Goal: Information Seeking & Learning: Learn about a topic

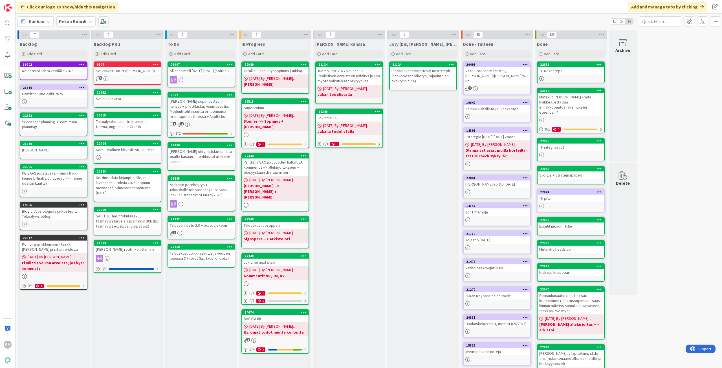
click at [349, 258] on div "Jukan kanssa Add Card... 21134 Tuomo 3m€ 2027 vouch? --> Realistisen ennusteen …" at bounding box center [349, 215] width 72 height 352
click at [189, 318] on div "To Do Add Card... Template Not Set Title 0 / 128 Label Todo Show More... Add Ad…" at bounding box center [201, 215] width 72 height 352
click at [190, 317] on div "To Do Add Card... Template Not Set Title 0 / 128 Label Todo Show More... Add Ad…" at bounding box center [201, 215] width 72 height 352
click at [346, 250] on div "Jukan kanssa Add Card... 21134 Tuomo 3m€ 2027 vouch? --> Realistisen ennusteen …" at bounding box center [349, 215] width 72 height 352
click at [349, 207] on div "Jukan kanssa Add Card... 21134 Tuomo 3m€ 2027 vouch? --> Realistisen ennusteen …" at bounding box center [349, 215] width 72 height 352
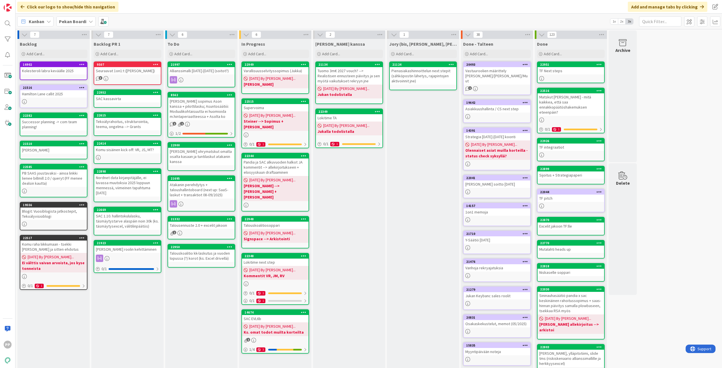
click at [350, 246] on div "Jukan kanssa Add Card... 21134 Tuomo 3m€ 2027 vouch? --> Realistisen ennusteen …" at bounding box center [349, 215] width 72 height 352
click at [349, 262] on div "Jukan kanssa Add Card... 21134 Tuomo 3m€ 2027 vouch? --> Realistisen ennusteen …" at bounding box center [349, 215] width 72 height 352
click at [349, 258] on div "Jukan kanssa Add Card... 21134 Tuomo 3m€ 2027 vouch? --> Realistisen ennusteen …" at bounding box center [349, 215] width 72 height 352
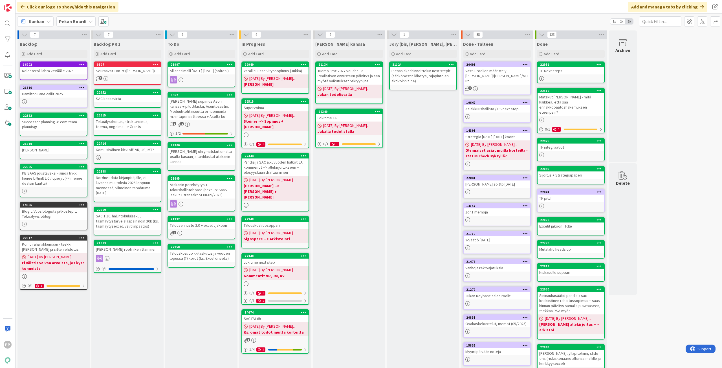
click at [349, 258] on div "Jukan kanssa Add Card... 21134 Tuomo 3m€ 2027 vouch? --> Realistisen ennusteen …" at bounding box center [349, 215] width 72 height 352
click at [203, 298] on div "To Do Add Card... Template Not Set Title 0 / 128 Label Todo Show More... Add Ad…" at bounding box center [201, 215] width 72 height 352
click at [342, 310] on div "Jukan kanssa Add Card... 21134 Tuomo 3m€ 2027 vouch? --> Realistisen ennusteen …" at bounding box center [349, 215] width 72 height 352
click at [197, 300] on div "To Do Add Card... Template Not Set Title 0 / 128 Label Todo Show More... Add Ad…" at bounding box center [201, 215] width 72 height 352
click at [149, 303] on div "Backlog PR 1 Add Card... 9507 Seuraavat 1on1:t (Valtteri, Timo) 3 22952 SAC kas…" at bounding box center [127, 215] width 72 height 352
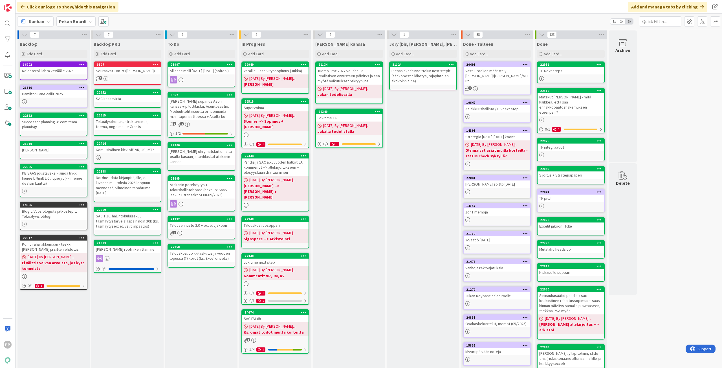
click at [360, 220] on div "Jukan kanssa Add Card... 21134 Tuomo 3m€ 2027 vouch? --> Realistisen ennusteen …" at bounding box center [349, 215] width 72 height 352
click at [361, 220] on div "Jukan kanssa Add Card... 21134 Tuomo 3m€ 2027 vouch? --> Realistisen ennusteen …" at bounding box center [349, 215] width 72 height 352
click at [202, 302] on div "To Do Add Card... Template Not Set Title 0 / 128 Label Todo Show More... Add Ad…" at bounding box center [201, 215] width 72 height 352
click at [209, 338] on div "To Do Add Card... Template Not Set Title 0 / 128 Label Todo Show More... Add Ad…" at bounding box center [201, 215] width 72 height 352
click at [209, 308] on div "To Do Add Card... Template Not Set Title 0 / 128 Label Todo Show More... Add Ad…" at bounding box center [201, 215] width 72 height 352
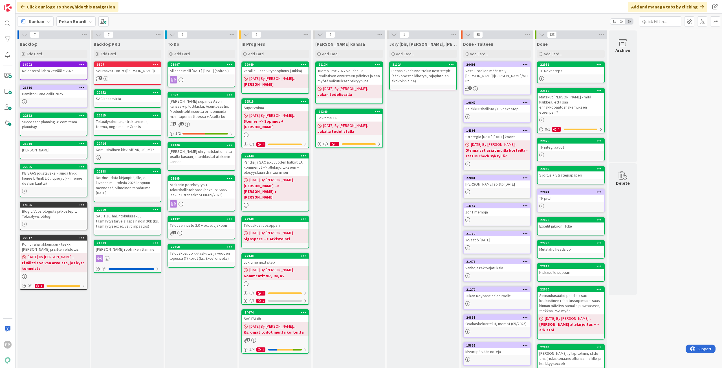
click at [209, 307] on div "To Do Add Card... Template Not Set Title 0 / 128 Label Todo Show More... Add Ad…" at bounding box center [201, 215] width 72 height 352
click at [347, 201] on div "Jukan kanssa Add Card... 21134 Tuomo 3m€ 2027 vouch? --> Realistisen ennusteen …" at bounding box center [349, 215] width 72 height 352
click at [213, 300] on div "To Do Add Card... Template Not Set Title 0 / 128 Label Todo Show More... Add Ad…" at bounding box center [201, 215] width 72 height 352
click at [215, 287] on div "To Do Add Card... Template Not Set Title 0 / 128 Label Todo Show More... Add Ad…" at bounding box center [201, 215] width 72 height 352
click at [209, 291] on div "To Do Add Card... Template Not Set Title 0 / 128 Label Todo Show More... Add Ad…" at bounding box center [201, 215] width 72 height 352
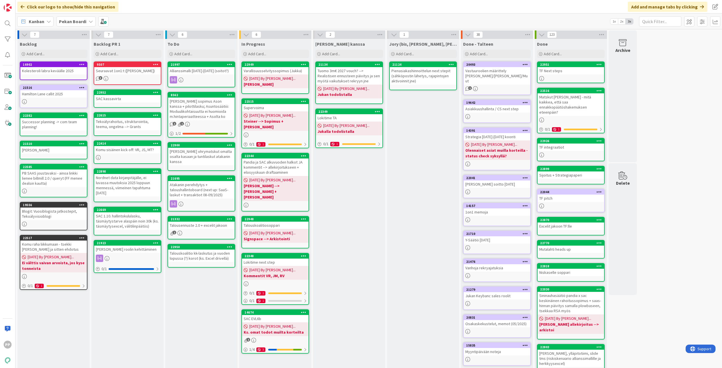
click at [209, 291] on div "To Do Add Card... Template Not Set Title 0 / 128 Label Todo Show More... Add Ad…" at bounding box center [201, 215] width 72 height 352
click at [211, 216] on div "21332" at bounding box center [201, 218] width 67 height 5
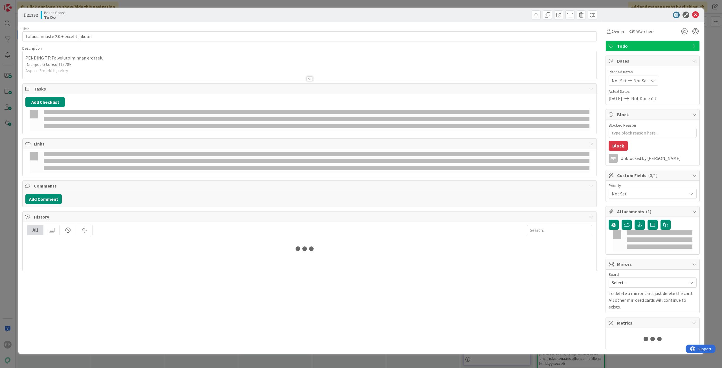
type textarea "x"
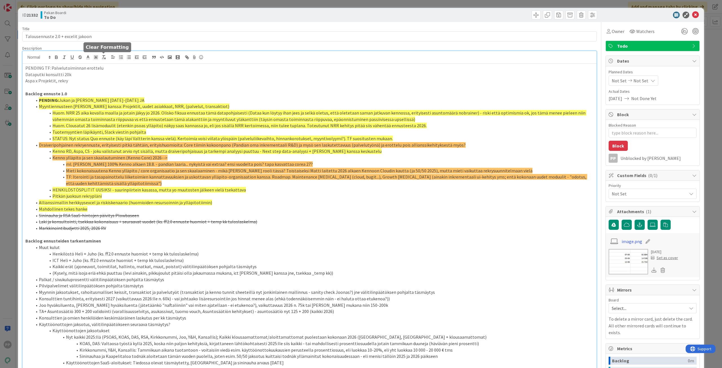
click at [105, 60] on div "PENDING TF: Palvelutoiminnan erottelu Dataputki konsultti 20k Aspa x Projektit,…" at bounding box center [310, 230] width 574 height 359
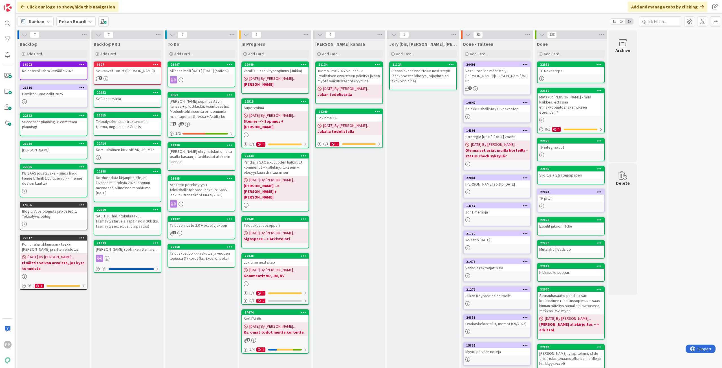
click at [215, 324] on div "To Do Add Card... Template Not Set Title 0 / 128 Label Todo Show More... Add Ad…" at bounding box center [201, 215] width 72 height 352
click at [215, 321] on div "To Do Add Card... Template Not Set Title 0 / 128 Label Todo Show More... Add Ad…" at bounding box center [201, 215] width 72 height 352
click at [201, 317] on div "To Do Add Card... Template Not Set Title 0 / 128 Label Todo Show More... Add Ad…" at bounding box center [201, 215] width 72 height 352
click at [350, 227] on div "Jukan kanssa Add Card... 21134 Tuomo 3m€ 2027 vouch? --> Realistisen ennusteen …" at bounding box center [349, 215] width 72 height 352
click at [353, 219] on div "Jukan kanssa Add Card... 21134 Tuomo 3m€ 2027 vouch? --> Realistisen ennusteen …" at bounding box center [349, 215] width 72 height 352
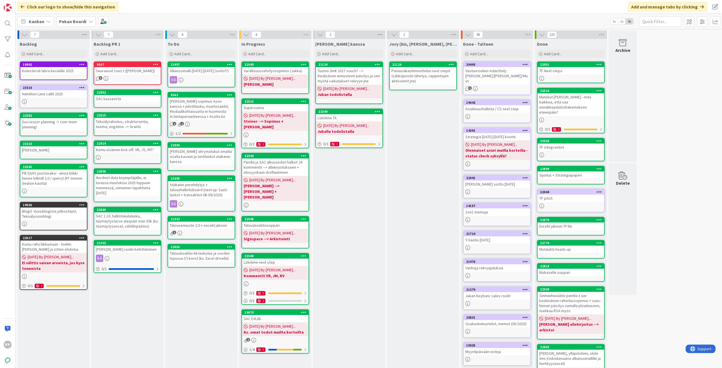
click at [426, 221] on div "Jory (bis, kenno, bohr) Add Card... 21124 Pienasiakashinnoittelun next stepit (…" at bounding box center [423, 215] width 72 height 352
click at [412, 230] on div "Jory (bis, kenno, bohr) Add Card... 21124 Pienasiakashinnoittelun next stepit (…" at bounding box center [423, 215] width 72 height 352
click at [417, 212] on div "Jory (bis, kenno, bohr) Add Card... 21124 Pienasiakashinnoittelun next stepit (…" at bounding box center [423, 215] width 72 height 352
click at [405, 220] on div "Jory (bis, kenno, bohr) Add Card... 21124 Pienasiakashinnoittelun next stepit (…" at bounding box center [423, 215] width 72 height 352
click at [421, 209] on div "Jory (bis, kenno, bohr) Add Card... 21124 Pienasiakashinnoittelun next stepit (…" at bounding box center [423, 215] width 72 height 352
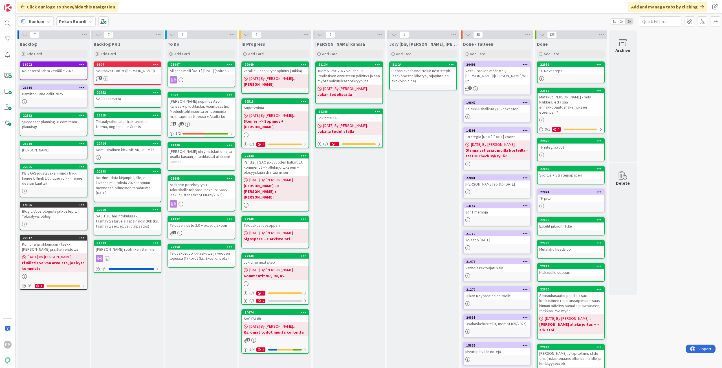
click at [410, 216] on div "Jory (bis, kenno, bohr) Add Card... 21124 Pienasiakashinnoittelun next stepit (…" at bounding box center [423, 215] width 72 height 352
click at [395, 226] on div "Jory (bis, kenno, bohr) Add Card... 21124 Pienasiakashinnoittelun next stepit (…" at bounding box center [423, 215] width 72 height 352
click at [417, 211] on div "Jory (bis, kenno, bohr) Add Card... 21124 Pienasiakashinnoittelun next stepit (…" at bounding box center [423, 215] width 72 height 352
click at [406, 224] on div "Jory (bis, kenno, bohr) Add Card... 21124 Pienasiakashinnoittelun next stepit (…" at bounding box center [423, 215] width 72 height 352
click at [417, 213] on div "Jory (bis, kenno, bohr) Add Card... 21124 Pienasiakashinnoittelun next stepit (…" at bounding box center [423, 215] width 72 height 352
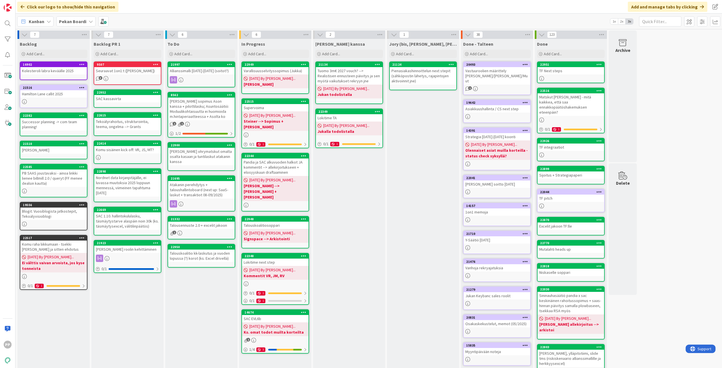
click at [402, 223] on div "Jory (bis, kenno, bohr) Add Card... 21124 Pienasiakashinnoittelun next stepit (…" at bounding box center [423, 215] width 72 height 352
click at [419, 212] on div "Jory (bis, kenno, bohr) Add Card... 21124 Pienasiakashinnoittelun next stepit (…" at bounding box center [423, 215] width 72 height 352
click at [401, 223] on div "Jory (bis, kenno, bohr) Add Card... 21124 Pienasiakashinnoittelun next stepit (…" at bounding box center [423, 215] width 72 height 352
click at [416, 212] on div "Jory (bis, kenno, bohr) Add Card... 21124 Pienasiakashinnoittelun next stepit (…" at bounding box center [423, 215] width 72 height 352
click at [397, 229] on div "Jory (bis, kenno, bohr) Add Card... 21124 Pienasiakashinnoittelun next stepit (…" at bounding box center [423, 215] width 72 height 352
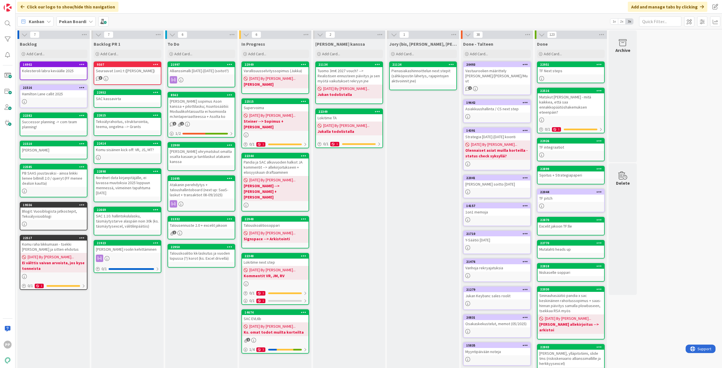
click at [422, 210] on div "Jory (bis, kenno, bohr) Add Card... 21124 Pienasiakashinnoittelun next stepit (…" at bounding box center [423, 215] width 72 height 352
drag, startPoint x: 398, startPoint y: 229, endPoint x: 437, endPoint y: 203, distance: 47.3
click at [398, 228] on div "Jory (bis, kenno, bohr) Add Card... 21124 Pienasiakashinnoittelun next stepit (…" at bounding box center [423, 215] width 72 height 352
click at [437, 203] on div "Jory (bis, kenno, bohr) Add Card... 21124 Pienasiakashinnoittelun next stepit (…" at bounding box center [423, 215] width 72 height 352
click at [401, 228] on div "Jory (bis, kenno, bohr) Add Card... 21124 Pienasiakashinnoittelun next stepit (…" at bounding box center [423, 215] width 72 height 352
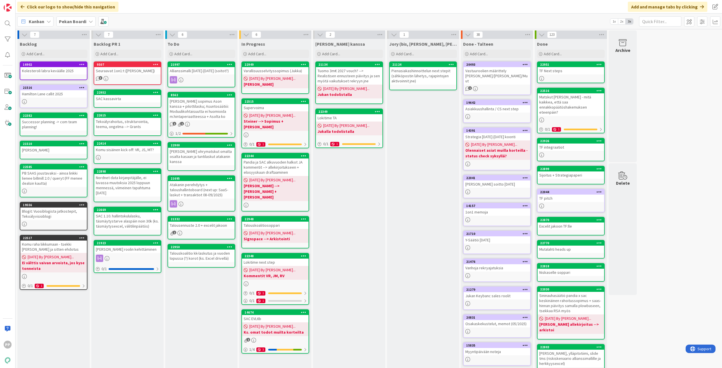
click at [427, 207] on div "Jory (bis, kenno, bohr) Add Card... 21124 Pienasiakashinnoittelun next stepit (…" at bounding box center [423, 215] width 72 height 352
drag, startPoint x: 408, startPoint y: 224, endPoint x: 422, endPoint y: 211, distance: 20.2
click at [408, 224] on div "Jory (bis, kenno, bohr) Add Card... 21124 Pienasiakashinnoittelun next stepit (…" at bounding box center [423, 215] width 72 height 352
click at [422, 211] on div "Jory (bis, kenno, bohr) Add Card... 21124 Pienasiakashinnoittelun next stepit (…" at bounding box center [423, 215] width 72 height 352
click at [409, 227] on div "Jory (bis, kenno, bohr) Add Card... 21124 Pienasiakashinnoittelun next stepit (…" at bounding box center [423, 215] width 72 height 352
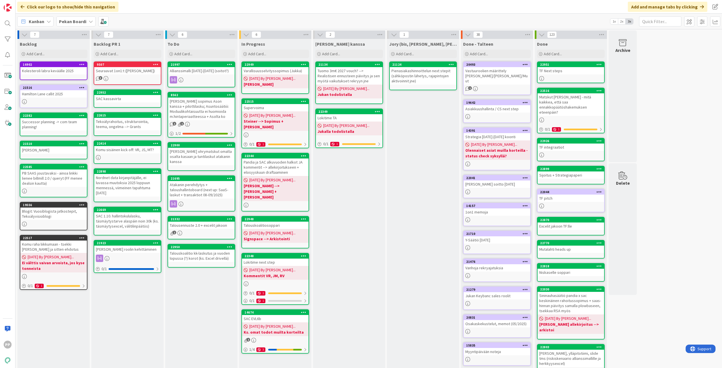
click at [422, 211] on div "Jory (bis, kenno, bohr) Add Card... 21124 Pienasiakashinnoittelun next stepit (…" at bounding box center [423, 215] width 72 height 352
drag, startPoint x: 406, startPoint y: 224, endPoint x: 408, endPoint y: 220, distance: 4.5
click at [406, 224] on div "Jory (bis, kenno, bohr) Add Card... 21124 Pienasiakashinnoittelun next stepit (…" at bounding box center [423, 215] width 72 height 352
click at [423, 207] on div "Jory (bis, kenno, bohr) Add Card... 21124 Pienasiakashinnoittelun next stepit (…" at bounding box center [423, 215] width 72 height 352
click at [402, 225] on div "Jory (bis, kenno, bohr) Add Card... 21124 Pienasiakashinnoittelun next stepit (…" at bounding box center [423, 215] width 72 height 352
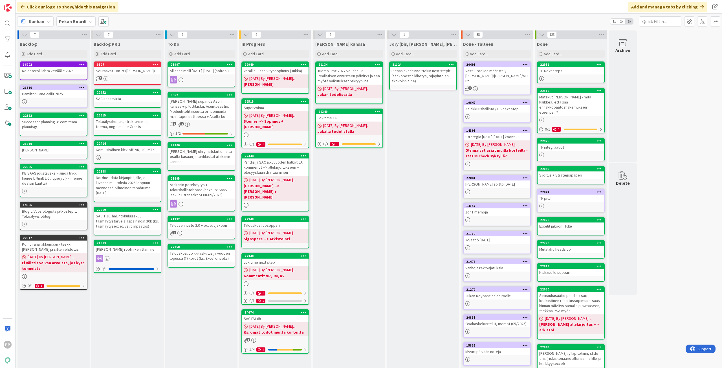
click at [414, 208] on div "Jory (bis, kenno, bohr) Add Card... 21124 Pienasiakashinnoittelun next stepit (…" at bounding box center [423, 215] width 72 height 352
click at [406, 220] on div "Jory (bis, kenno, bohr) Add Card... 21124 Pienasiakashinnoittelun next stepit (…" at bounding box center [423, 215] width 72 height 352
click at [418, 208] on div "Jory (bis, kenno, bohr) Add Card... 21124 Pienasiakashinnoittelun next stepit (…" at bounding box center [423, 215] width 72 height 352
click at [403, 225] on div "Jory (bis, kenno, bohr) Add Card... 21124 Pienasiakashinnoittelun next stepit (…" at bounding box center [423, 215] width 72 height 352
click at [429, 213] on div "Jory (bis, kenno, bohr) Add Card... 21124 Pienasiakashinnoittelun next stepit (…" at bounding box center [423, 215] width 72 height 352
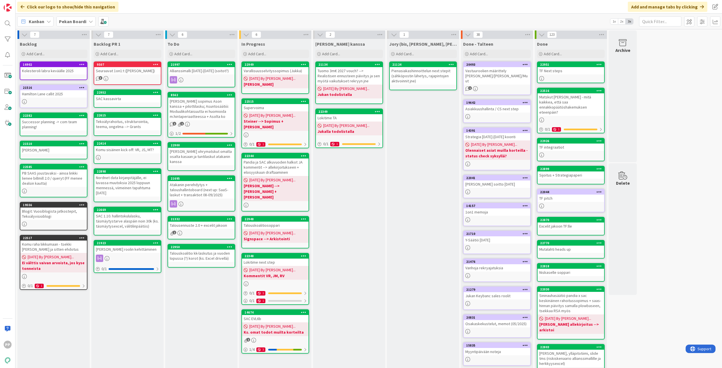
click at [401, 227] on div "Jory (bis, kenno, bohr) Add Card... 21124 Pienasiakashinnoittelun next stepit (…" at bounding box center [423, 215] width 72 height 352
click at [414, 203] on div "Jory (bis, kenno, bohr) Add Card... 21124 Pienasiakashinnoittelun next stepit (…" at bounding box center [423, 215] width 72 height 352
click at [396, 228] on div "Jory (bis, kenno, bohr) Add Card... 21124 Pienasiakashinnoittelun next stepit (…" at bounding box center [423, 215] width 72 height 352
click at [428, 225] on div "Jory (bis, kenno, bohr) Add Card... 21124 Pienasiakashinnoittelun next stepit (…" at bounding box center [423, 215] width 72 height 352
drag, startPoint x: 423, startPoint y: 200, endPoint x: 393, endPoint y: 225, distance: 39.2
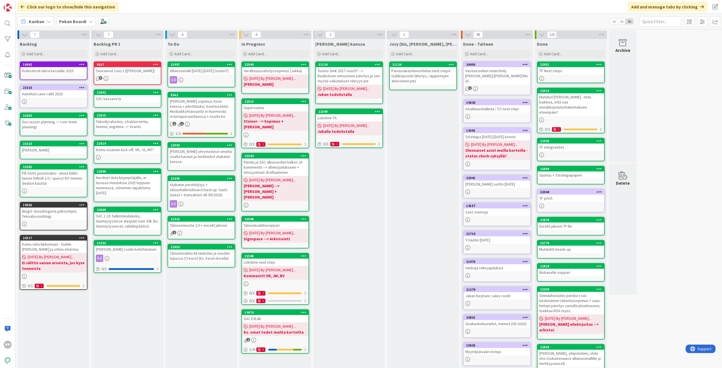
click at [423, 199] on div "Jory (bis, kenno, bohr) Add Card... 21124 Pienasiakashinnoittelun next stepit (…" at bounding box center [423, 215] width 72 height 352
click at [393, 225] on div "Jory (bis, kenno, bohr) Add Card... 21124 Pienasiakashinnoittelun next stepit (…" at bounding box center [423, 215] width 72 height 352
click at [423, 225] on div "Jory (bis, kenno, bohr) Add Card... 21124 Pienasiakashinnoittelun next stepit (…" at bounding box center [423, 215] width 72 height 352
click at [420, 203] on div "Jory (bis, kenno, bohr) Add Card... 21124 Pienasiakashinnoittelun next stepit (…" at bounding box center [423, 215] width 72 height 352
click at [397, 227] on div "Jory (bis, kenno, bohr) Add Card... 21124 Pienasiakashinnoittelun next stepit (…" at bounding box center [423, 215] width 72 height 352
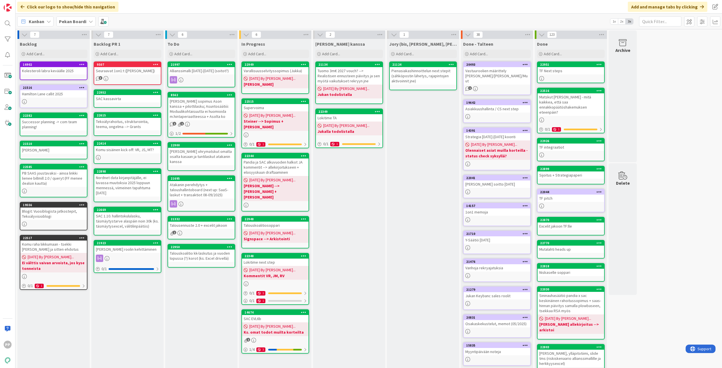
click at [427, 232] on div "Jory (bis, kenno, bohr) Add Card... 21124 Pienasiakashinnoittelun next stepit (…" at bounding box center [423, 215] width 72 height 352
click at [424, 206] on div "Jory (bis, kenno, bohr) Add Card... 21124 Pienasiakashinnoittelun next stepit (…" at bounding box center [423, 215] width 72 height 352
click at [393, 229] on div "Jory (bis, kenno, bohr) Add Card... 21124 Pienasiakashinnoittelun next stepit (…" at bounding box center [423, 215] width 72 height 352
drag, startPoint x: 412, startPoint y: 230, endPoint x: 412, endPoint y: 206, distance: 24.0
click at [412, 230] on div "Jory (bis, kenno, bohr) Add Card... 21124 Pienasiakashinnoittelun next stepit (…" at bounding box center [423, 215] width 72 height 352
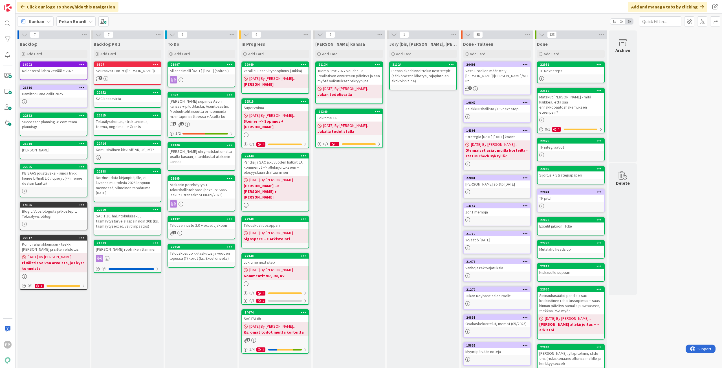
click at [412, 203] on div "Jory (bis, kenno, bohr) Add Card... 21124 Pienasiakashinnoittelun next stepit (…" at bounding box center [423, 215] width 72 height 352
click at [401, 225] on div "Jory (bis, kenno, bohr) Add Card... 21124 Pienasiakashinnoittelun next stepit (…" at bounding box center [423, 215] width 72 height 352
click at [417, 226] on div "Jory (bis, kenno, bohr) Add Card... 21124 Pienasiakashinnoittelun next stepit (…" at bounding box center [423, 215] width 72 height 352
click at [415, 213] on div "Jory (bis, kenno, bohr) Add Card... 21124 Pienasiakashinnoittelun next stepit (…" at bounding box center [423, 215] width 72 height 352
drag, startPoint x: 196, startPoint y: 299, endPoint x: 188, endPoint y: 297, distance: 7.5
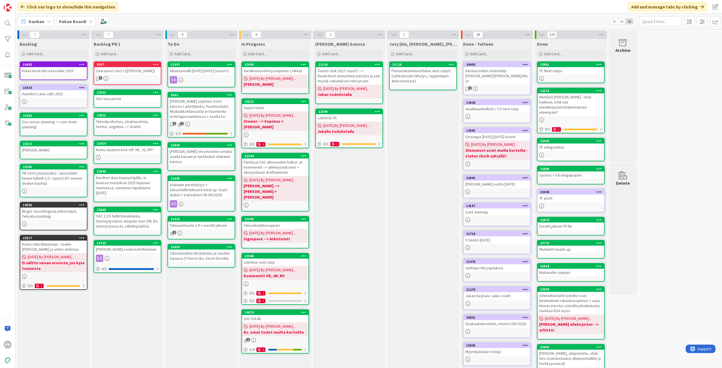
click at [196, 299] on div "To Do Add Card... Template Not Set Title 0 / 128 Label Todo Show More... Add Ad…" at bounding box center [201, 215] width 72 height 352
click at [181, 53] on span "Add Card..." at bounding box center [183, 53] width 18 height 5
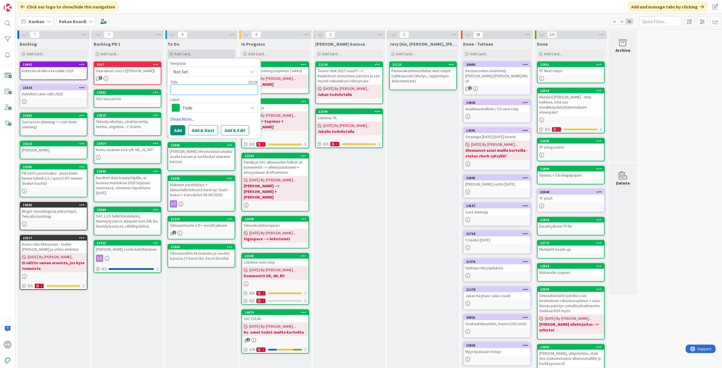
type textarea "T"
type textarea "x"
type textarea "Ti"
type textarea "x"
type textarea "Tiv"
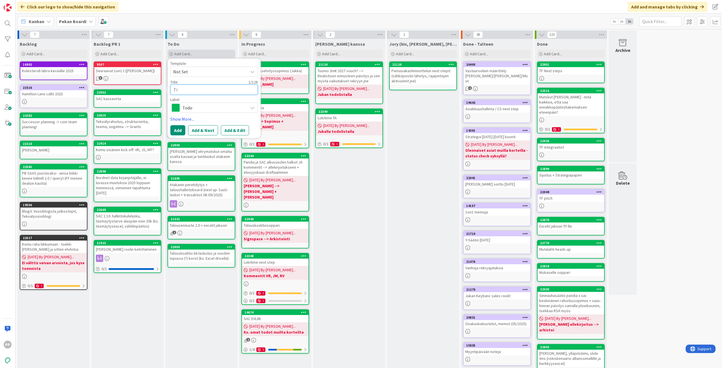
type textarea "x"
type textarea "Tivi"
type textarea "x"
type textarea "Tivi"
type textarea "x"
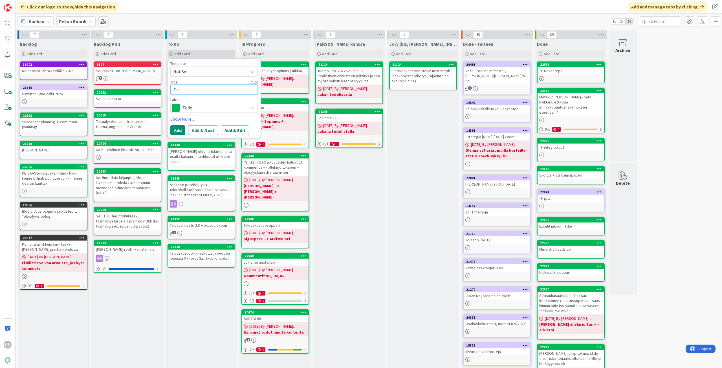
type textarea "Tivi j"
type textarea "x"
type textarea "Tivi ju"
type textarea "x"
type textarea "Tivi jut"
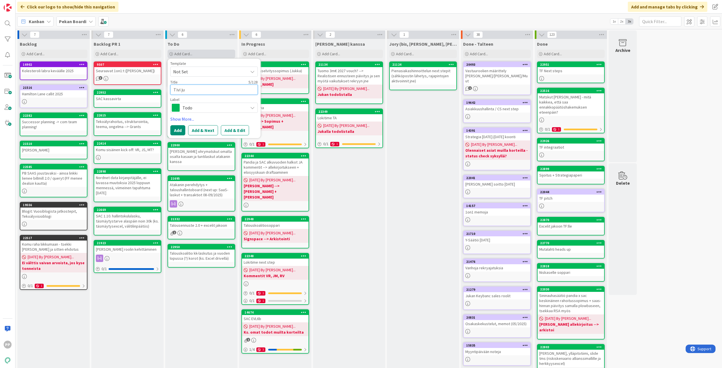
type textarea "x"
type textarea "Tivi jutt"
type textarea "x"
type textarea "Tivi juttu"
type textarea "x"
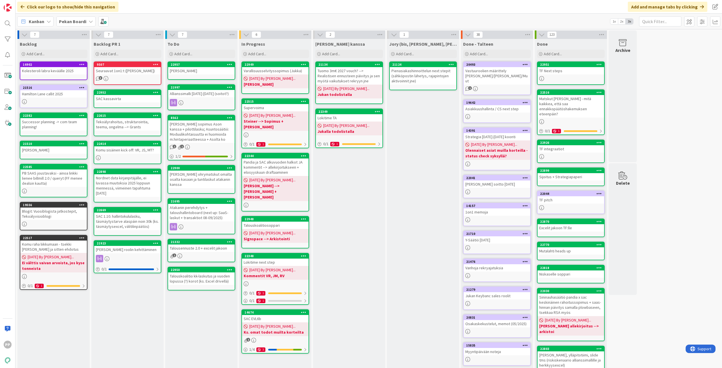
click at [664, 282] on div "7 Backlog Add Card... 16902 Kolesteroli labra keväälle 2025 21516 Hamilton Lane…" at bounding box center [369, 212] width 704 height 365
click at [365, 219] on div "Jukan kanssa Add Card... 21134 Tuomo 3m€ 2027 vouch? --> Realistisen ennusteen …" at bounding box center [349, 215] width 72 height 353
click at [366, 224] on div "Jukan kanssa Add Card... 21134 Tuomo 3m€ 2027 vouch? --> Realistisen ennusteen …" at bounding box center [349, 215] width 72 height 353
click at [367, 222] on div "Jukan kanssa Add Card... 21134 Tuomo 3m€ 2027 vouch? --> Realistisen ennusteen …" at bounding box center [349, 215] width 72 height 353
click at [358, 209] on div "Jukan kanssa Add Card... 21134 Tuomo 3m€ 2027 vouch? --> Realistisen ennusteen …" at bounding box center [349, 215] width 72 height 353
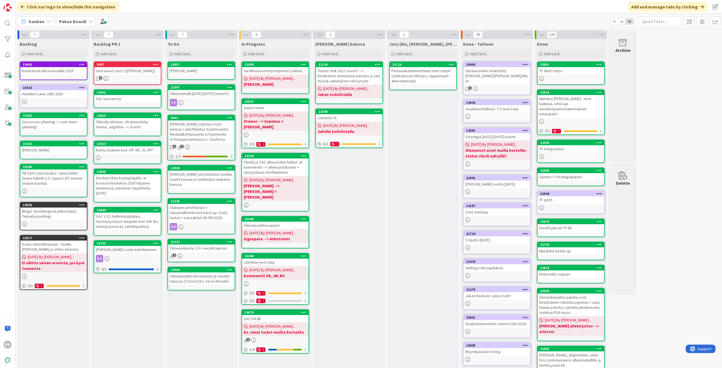
click at [355, 198] on div "Jukan kanssa Add Card... 21134 Tuomo 3m€ 2027 vouch? --> Realistisen ennusteen …" at bounding box center [349, 215] width 72 height 353
click at [339, 161] on div "Jukan kanssa Add Card... 21134 Tuomo 3m€ 2027 vouch? --> Realistisen ennusteen …" at bounding box center [349, 215] width 72 height 353
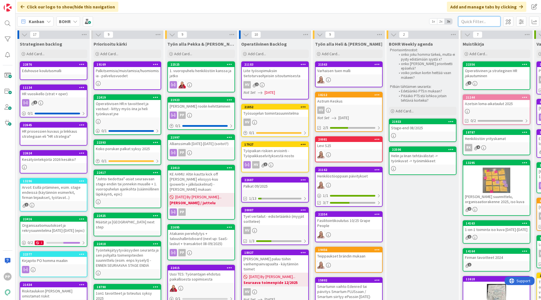
click at [480, 23] on input "text" at bounding box center [479, 21] width 42 height 10
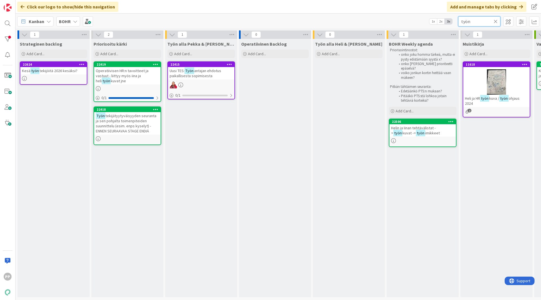
type input "työn"
click at [428, 133] on span "imikkeet" at bounding box center [432, 132] width 15 height 5
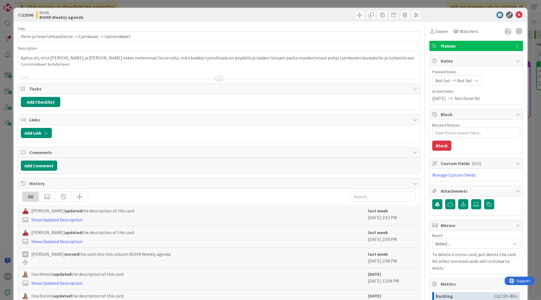
type textarea "x"
click at [142, 68] on div at bounding box center [219, 72] width 402 height 14
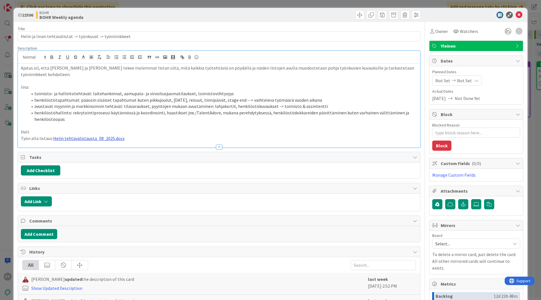
click at [97, 136] on link "Helin tehtävälistausta_08_2025.docx" at bounding box center [88, 139] width 71 height 6
click at [84, 143] on link "[URL][DOMAIN_NAME]" at bounding box center [73, 142] width 39 height 7
click at [176, 111] on li "henkilöstöhallinto: rekrytointiprosessi käytännössä ja koordinointi, haastikset…" at bounding box center [223, 116] width 390 height 13
click at [2, 64] on div "ID 22506 BOHR BOHR Weekly agenda Title 57 / 128 Helin ja Iinan tehtävälistat ->…" at bounding box center [270, 150] width 541 height 300
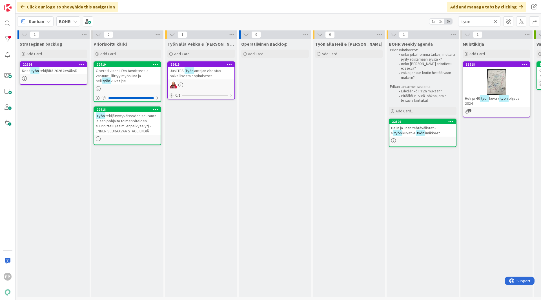
click at [140, 184] on div "Priorisoitu kärki Add Card... 22419 Operatiivisen HR:n tavoitteet ja vastuut - …" at bounding box center [127, 168] width 72 height 258
click at [495, 21] on icon at bounding box center [496, 21] width 4 height 5
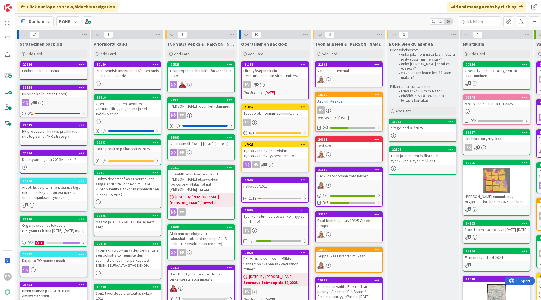
click at [229, 4] on div "Click our logo to show/hide this navigation Add and manage tabs by clicking" at bounding box center [279, 7] width 526 height 14
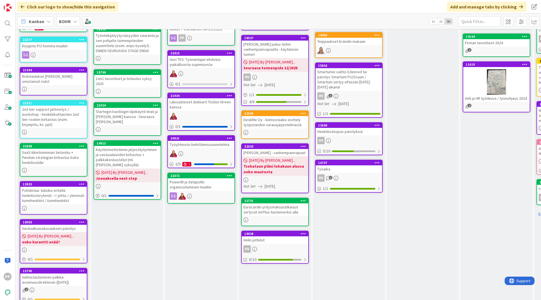
scroll to position [175, 0]
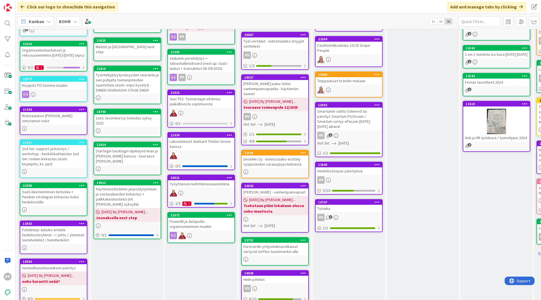
click at [422, 204] on div "BOHR Weekly agenda Priorisointinostot: onko joku homma tärkeä, mutta ei pysty e…" at bounding box center [423, 198] width 72 height 669
click at [367, 205] on div "Työaika" at bounding box center [349, 208] width 67 height 7
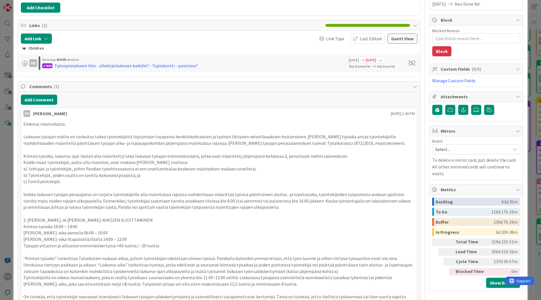
scroll to position [81, 0]
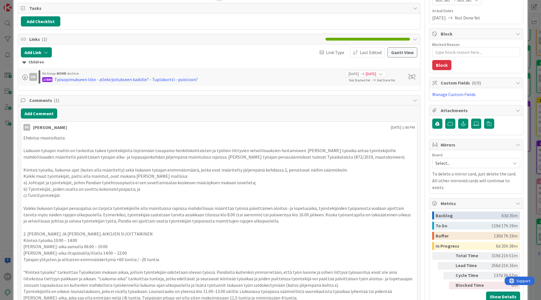
click at [1, 158] on div "ID 16707 [PERSON_NAME] Työn alla Heli & [PERSON_NAME] Title 7 / 128 Työaika Des…" at bounding box center [270, 150] width 541 height 300
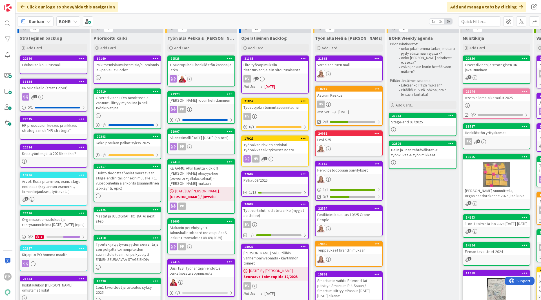
scroll to position [5, 0]
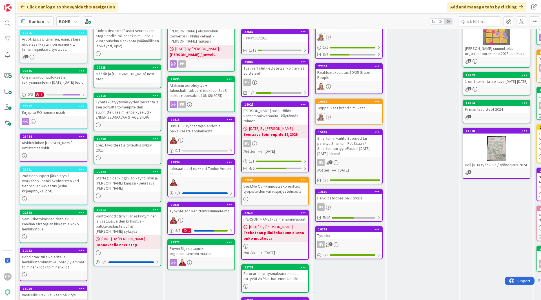
scroll to position [148, 0]
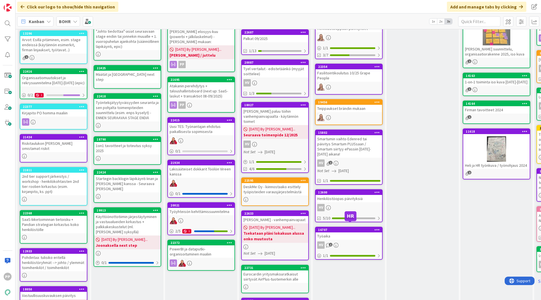
click at [342, 228] on div "16707" at bounding box center [350, 230] width 64 height 4
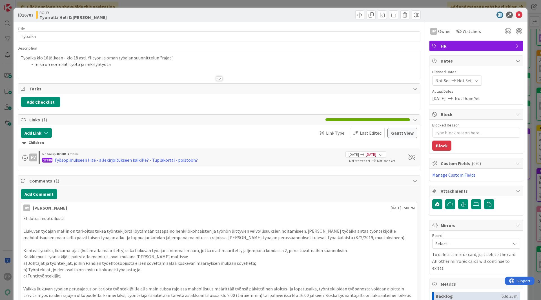
type textarea "x"
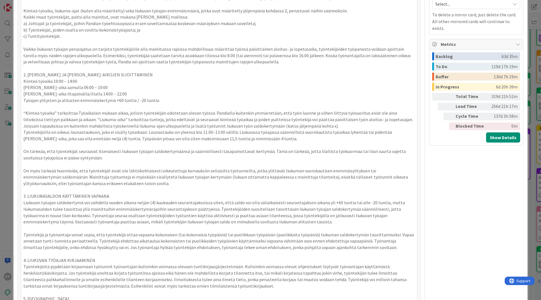
scroll to position [240, 0]
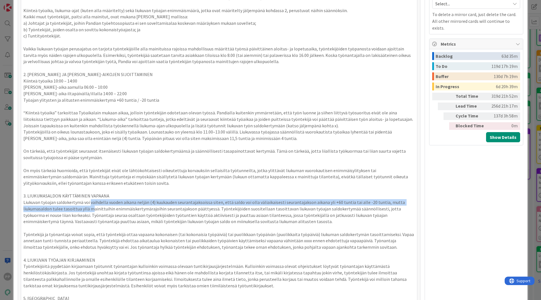
drag, startPoint x: 90, startPoint y: 209, endPoint x: 90, endPoint y: 202, distance: 6.5
click at [90, 202] on p "Liukuvan työajan saldokertymä voi vaihdella vuoden aikana neljän (4) kuukauden …" at bounding box center [218, 212] width 391 height 26
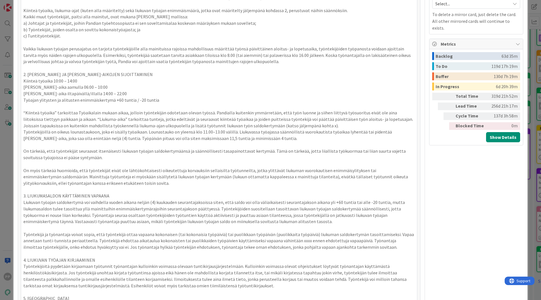
click at [68, 145] on p at bounding box center [218, 145] width 391 height 6
drag, startPoint x: 89, startPoint y: 101, endPoint x: 169, endPoint y: 105, distance: 80.2
click at [169, 105] on div "Ehdotus muotoilusta: Liukuvan työajan mallin on tarkoitus tukea työntekijöitä l…" at bounding box center [218, 244] width 391 height 538
click at [169, 105] on p at bounding box center [218, 106] width 391 height 6
drag, startPoint x: 169, startPoint y: 105, endPoint x: 196, endPoint y: 114, distance: 28.4
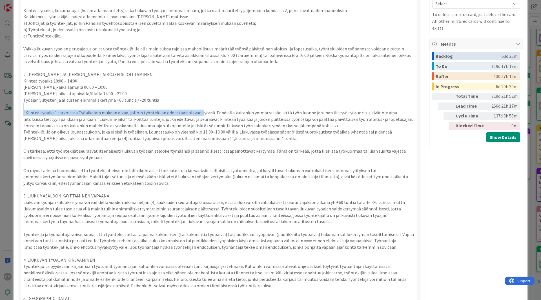
click at [196, 114] on div "Ehdotus muotoilusta: Liukuvan työajan mallin on tarkoitus tukea työntekijöitä l…" at bounding box center [218, 244] width 391 height 538
click at [196, 114] on p "“Kiinteä työaika” tarkoittaa Työaikalain mukaan aikaa, jolloin työntekijän odot…" at bounding box center [218, 119] width 391 height 19
click at [8, 123] on div "ID 16707 [PERSON_NAME] Työn alla Heli & [PERSON_NAME] Title 7 / 128 Työaika Des…" at bounding box center [270, 150] width 541 height 300
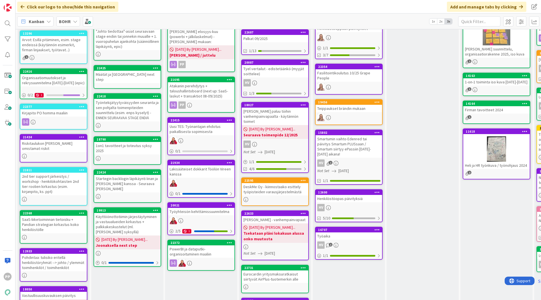
click at [422, 145] on div "BOHR Weekly agenda Priorisointinostot: onko joku homma tärkeä, mutta ei pysty e…" at bounding box center [423, 225] width 72 height 669
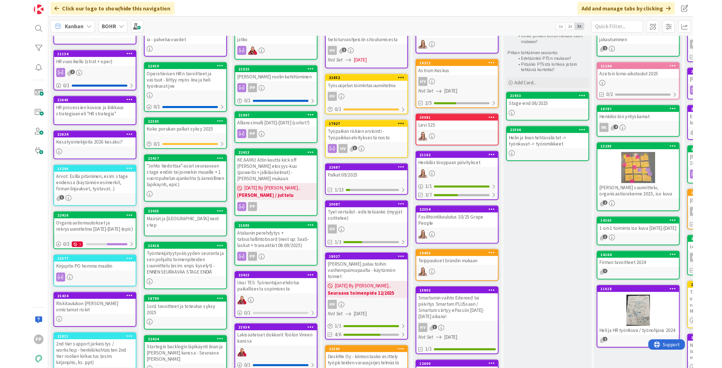
scroll to position [43, 0]
